Goal: Subscribe to service/newsletter

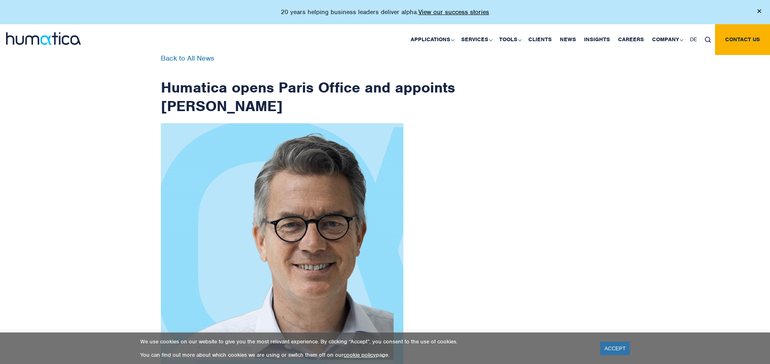
scroll to position [1289, 0]
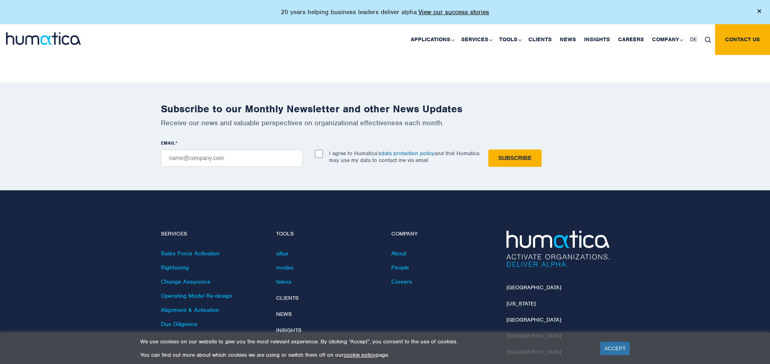
checkbox input "true"
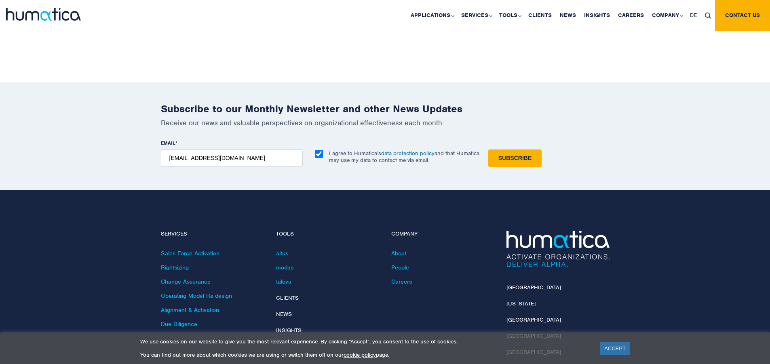
type input "[EMAIL_ADDRESS][DOMAIN_NAME]"
click at [488, 150] on input "Subscribe" at bounding box center [514, 158] width 53 height 17
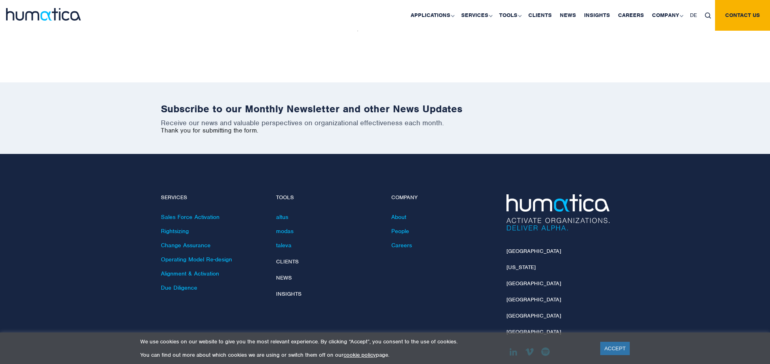
scroll to position [1253, 0]
